Goal: Information Seeking & Learning: Learn about a topic

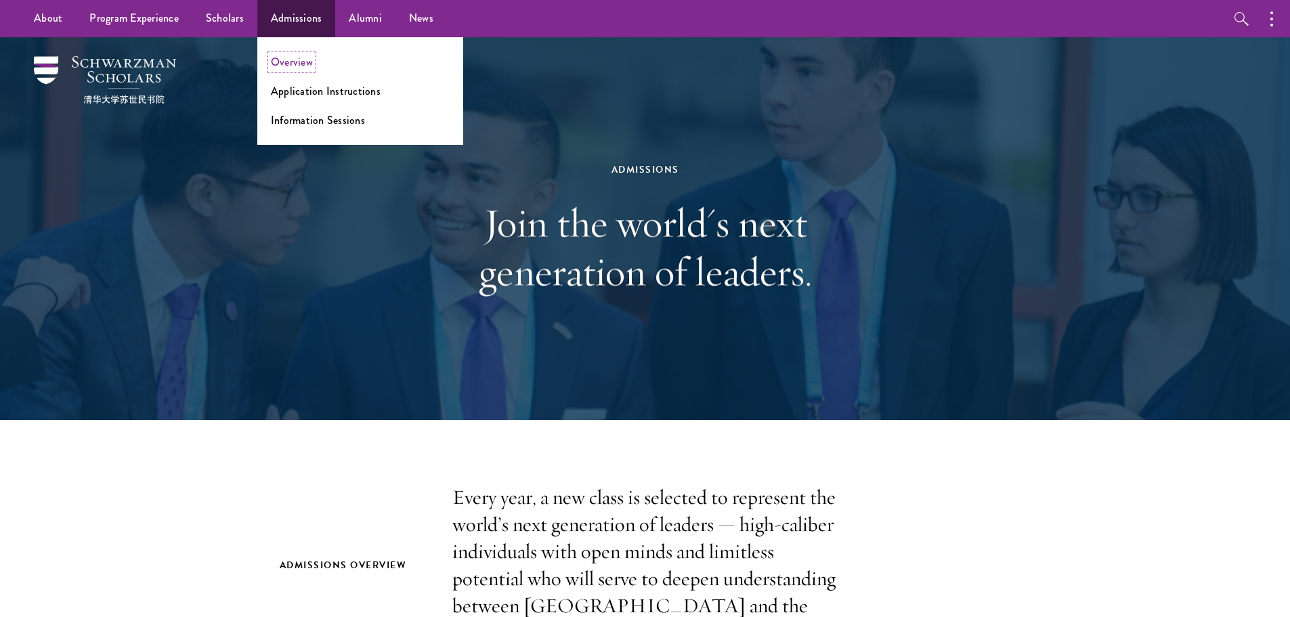
click at [301, 58] on link "Overview" at bounding box center [292, 62] width 42 height 16
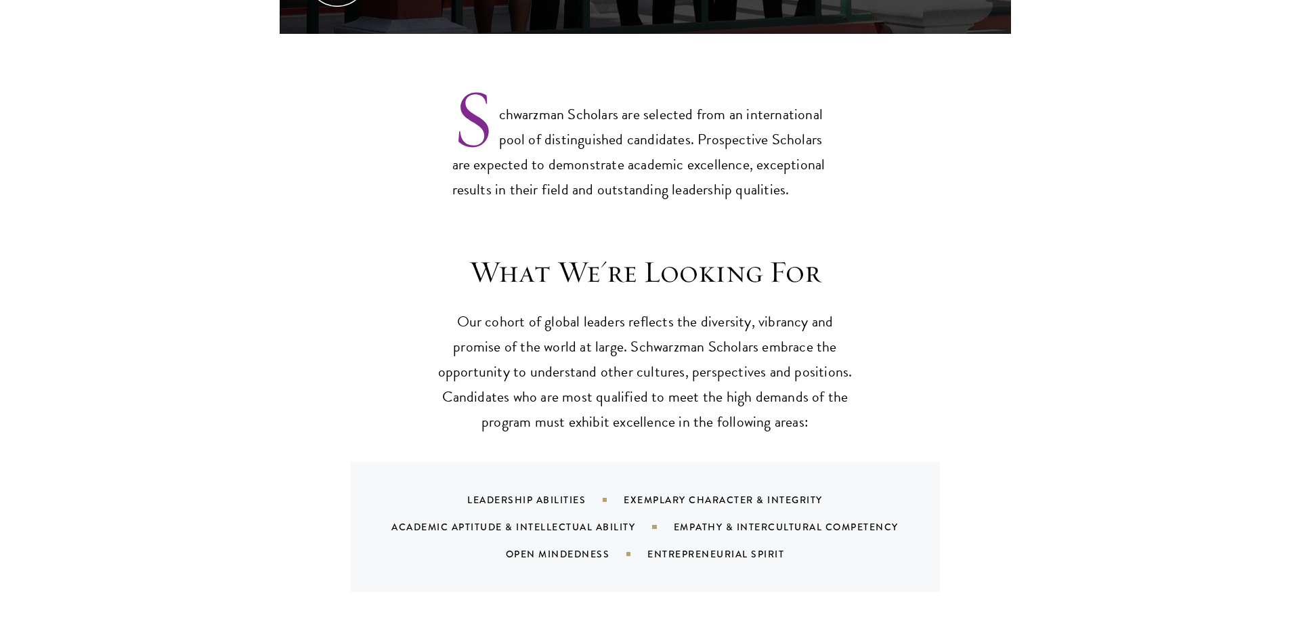
scroll to position [1219, 0]
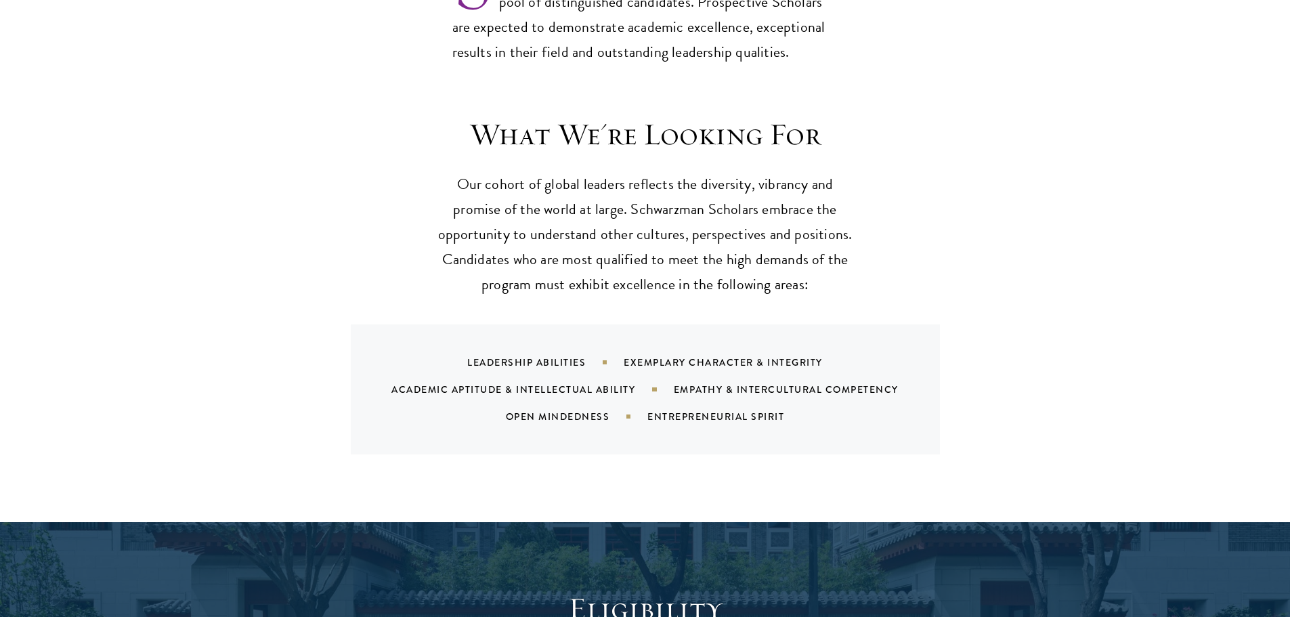
click at [4, 213] on section "What We're Looking For Our cohort of global leaders reflects the diversity, vib…" at bounding box center [645, 285] width 1290 height 339
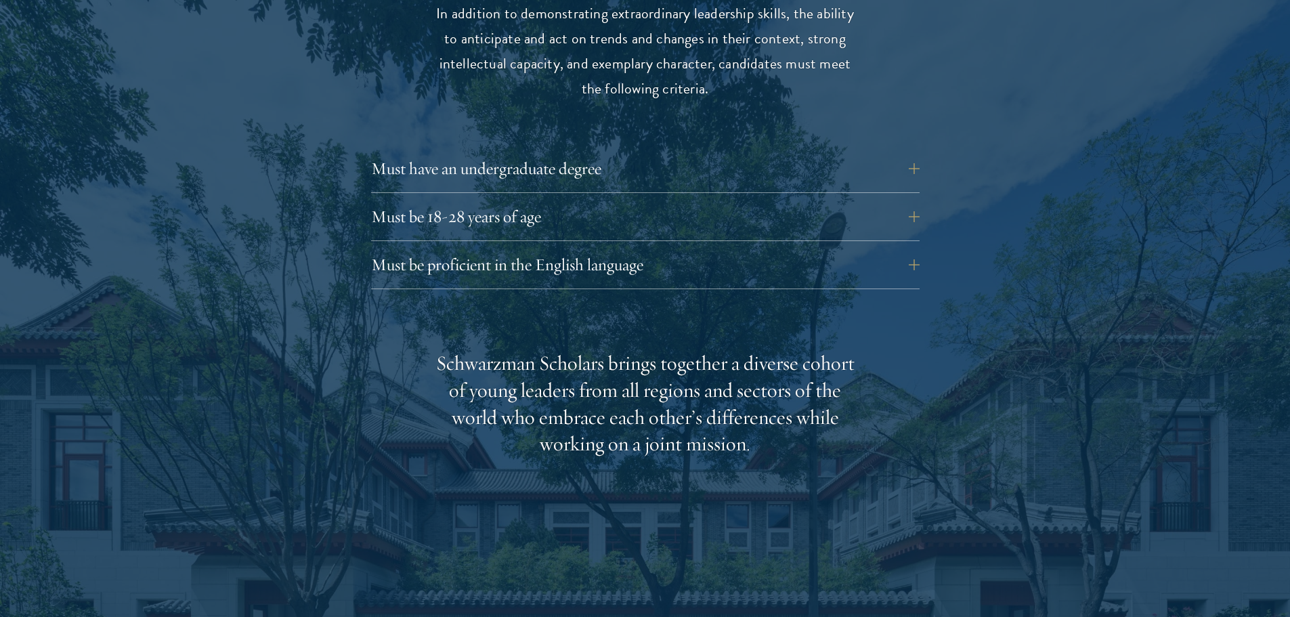
scroll to position [1964, 0]
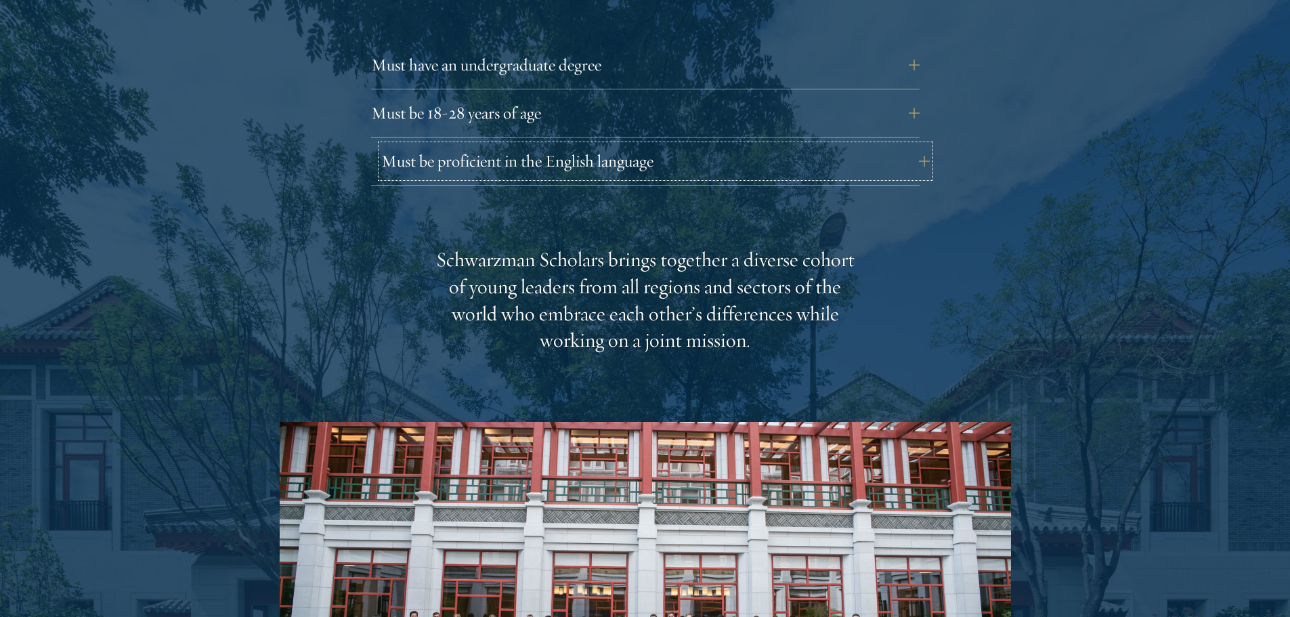
click at [431, 147] on button "Must be proficient in the English language" at bounding box center [655, 161] width 549 height 33
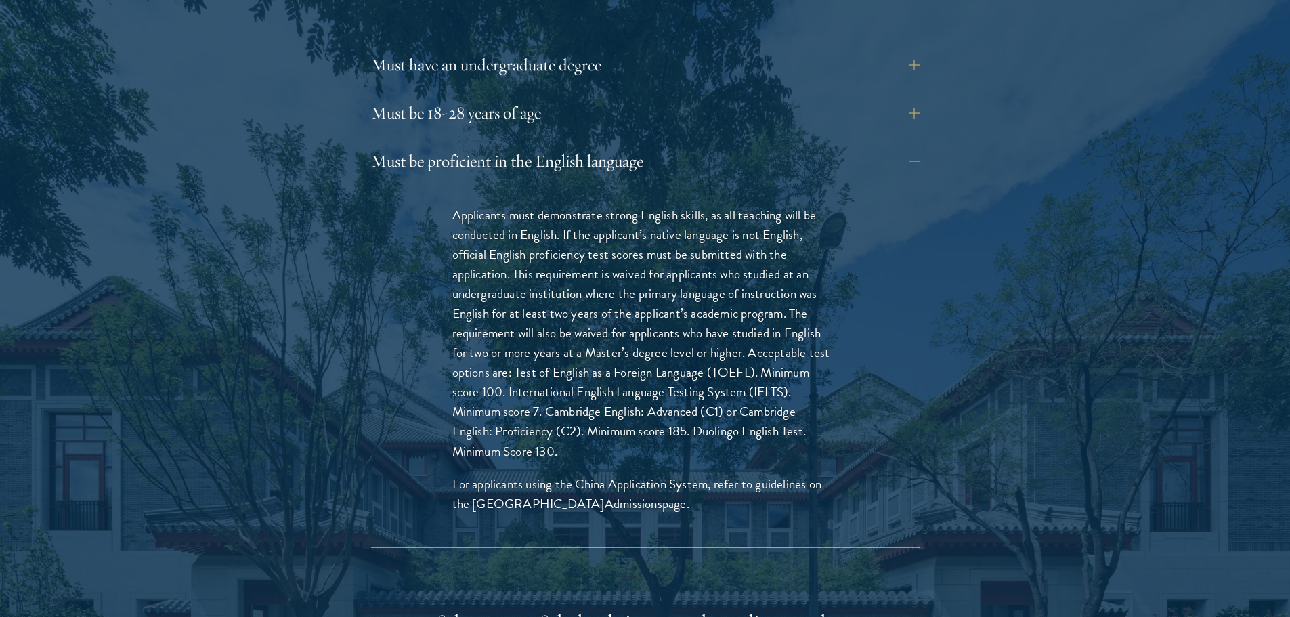
click at [633, 249] on p "Applicants must demonstrate strong English skills, as all teaching will be cond…" at bounding box center [645, 333] width 386 height 256
click at [690, 359] on p "Applicants must demonstrate strong English skills, as all teaching will be cond…" at bounding box center [645, 333] width 386 height 256
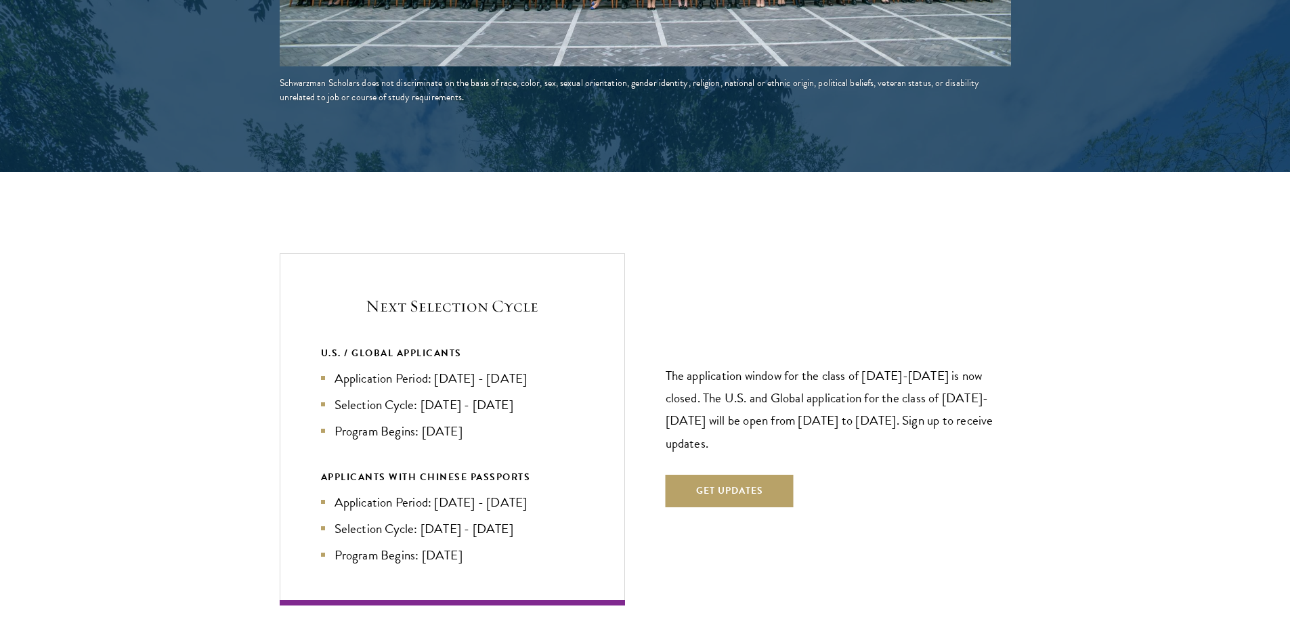
scroll to position [3183, 0]
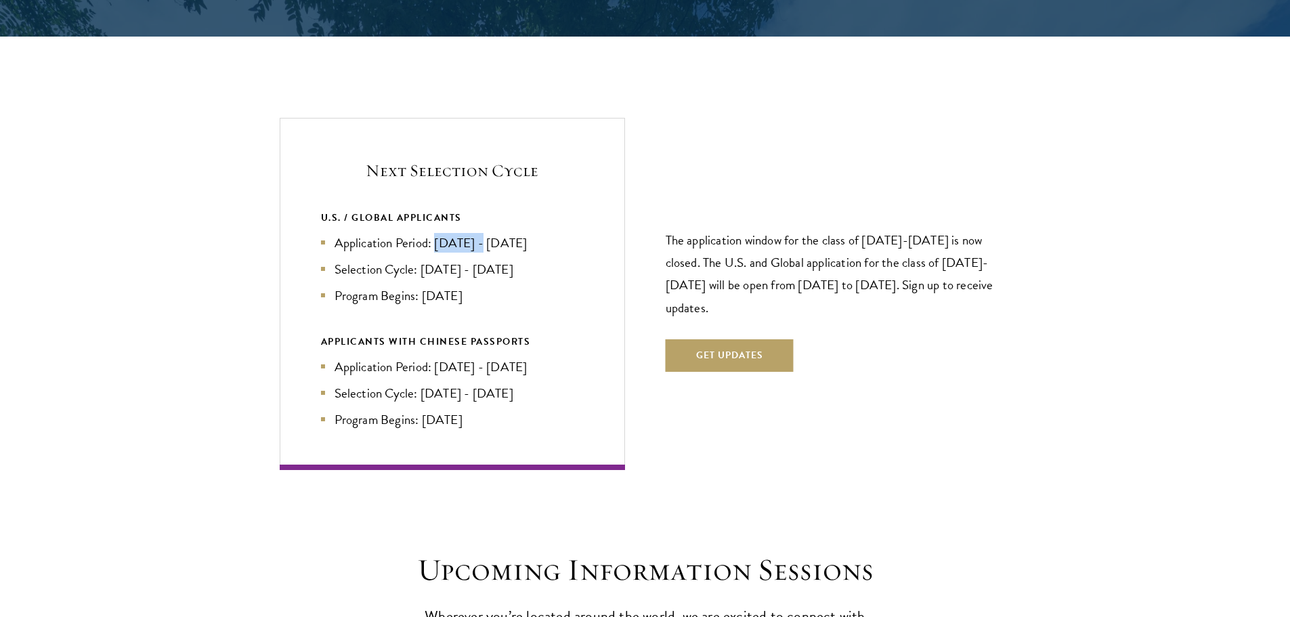
drag, startPoint x: 438, startPoint y: 220, endPoint x: 487, endPoint y: 222, distance: 48.8
click at [487, 233] on li "Application Period: [DATE] - [DATE]" at bounding box center [452, 243] width 263 height 20
copy li "Apr 2026"
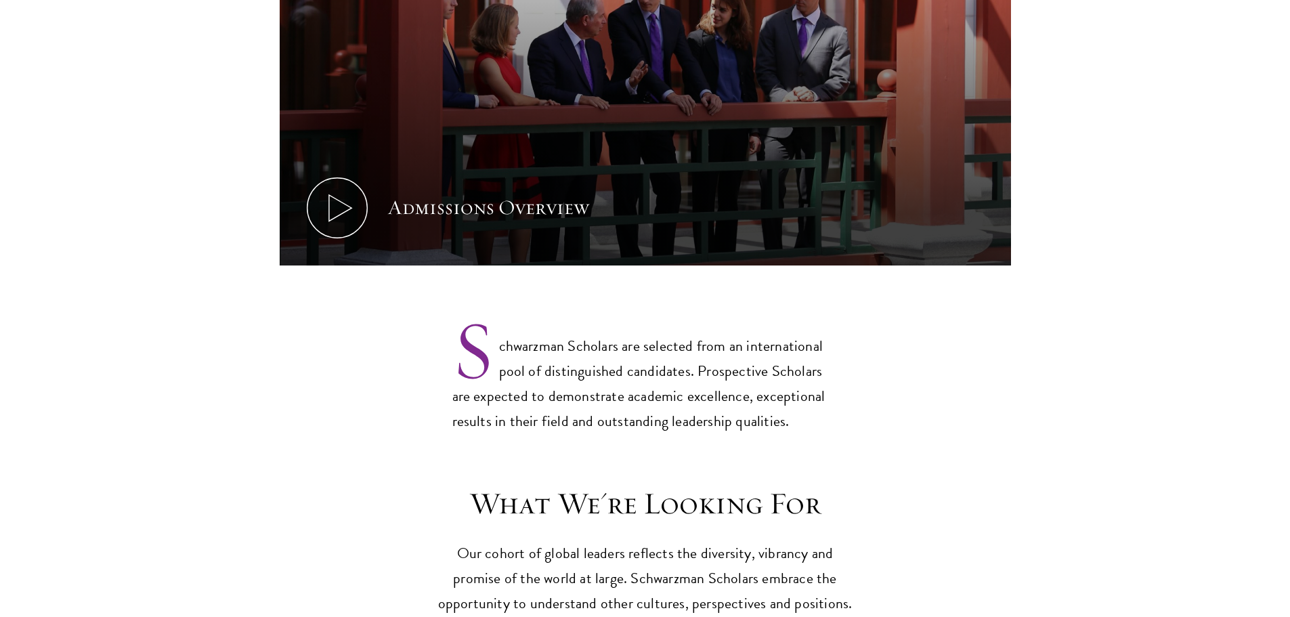
scroll to position [881, 0]
